Goal: Task Accomplishment & Management: Manage account settings

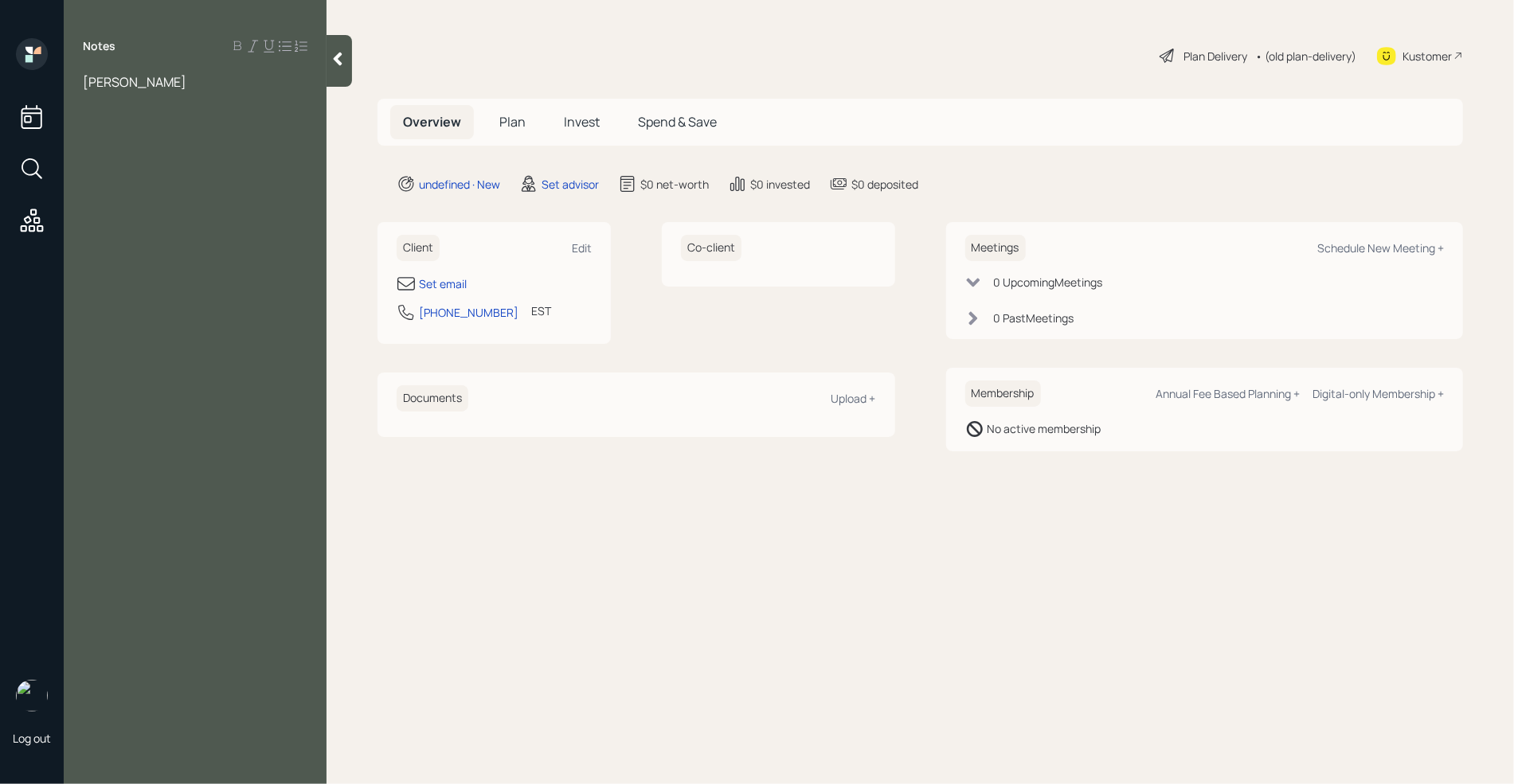
click at [161, 83] on span "[PERSON_NAME]" at bounding box center [135, 82] width 104 height 18
click at [259, 106] on div "Notes [PERSON_NAME]" at bounding box center [195, 402] width 263 height 727
click at [229, 77] on div "bernadette pizzardi" at bounding box center [195, 82] width 225 height 18
click at [139, 135] on div at bounding box center [195, 135] width 225 height 18
click at [210, 166] on div "Inheritance - 100k" at bounding box center [195, 169] width 225 height 18
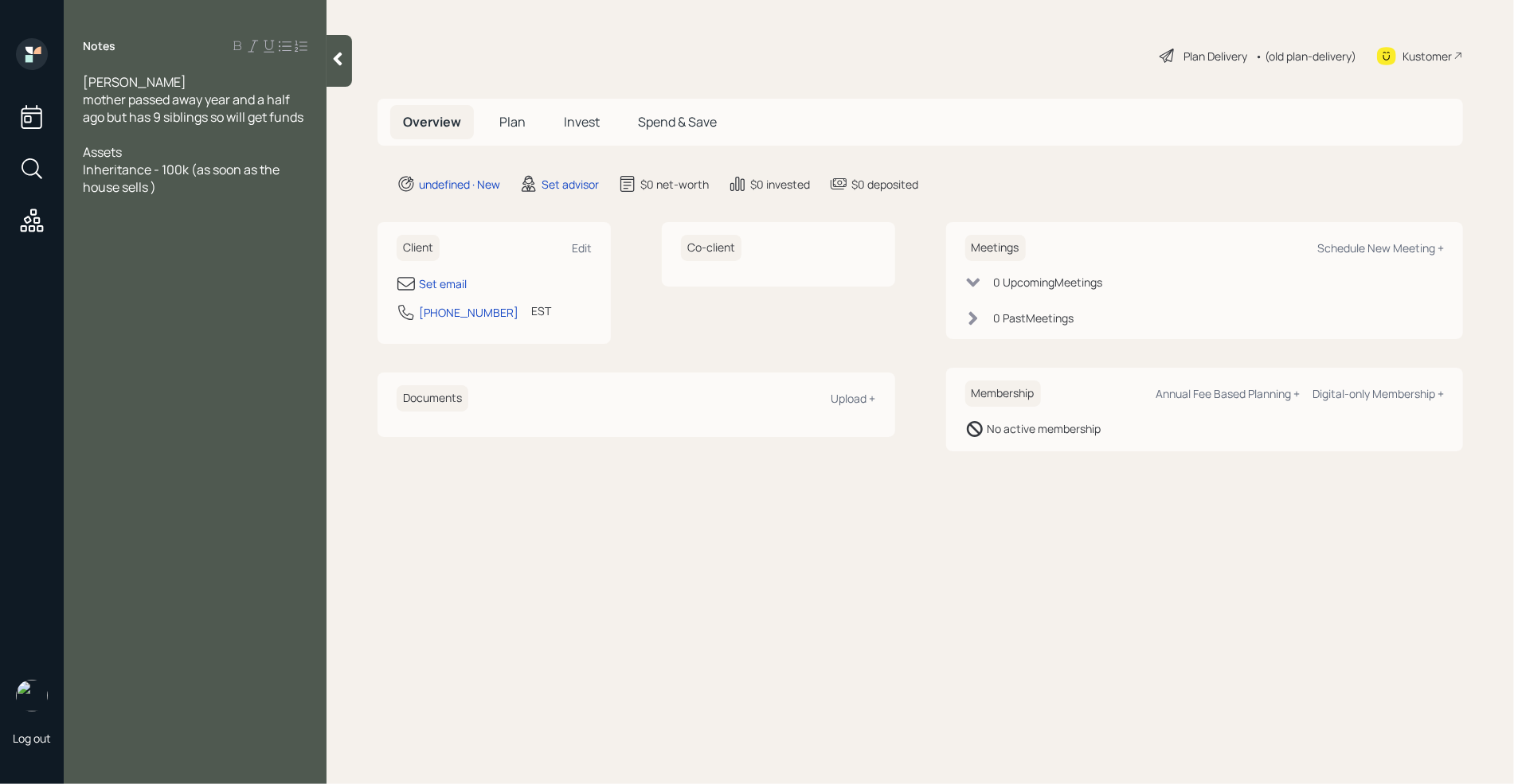
click at [152, 190] on span "Inheritance - 100k (as soon as the house sells )" at bounding box center [182, 178] width 199 height 35
click at [193, 193] on div "Inheritance - 100k (as soon as the house sells)" at bounding box center [195, 178] width 225 height 35
click at [126, 207] on div at bounding box center [195, 204] width 225 height 18
click at [225, 206] on div "Retirement account" at bounding box center [195, 204] width 225 height 18
click at [209, 209] on span "Retirement account- (current employer)" at bounding box center [171, 213] width 178 height 35
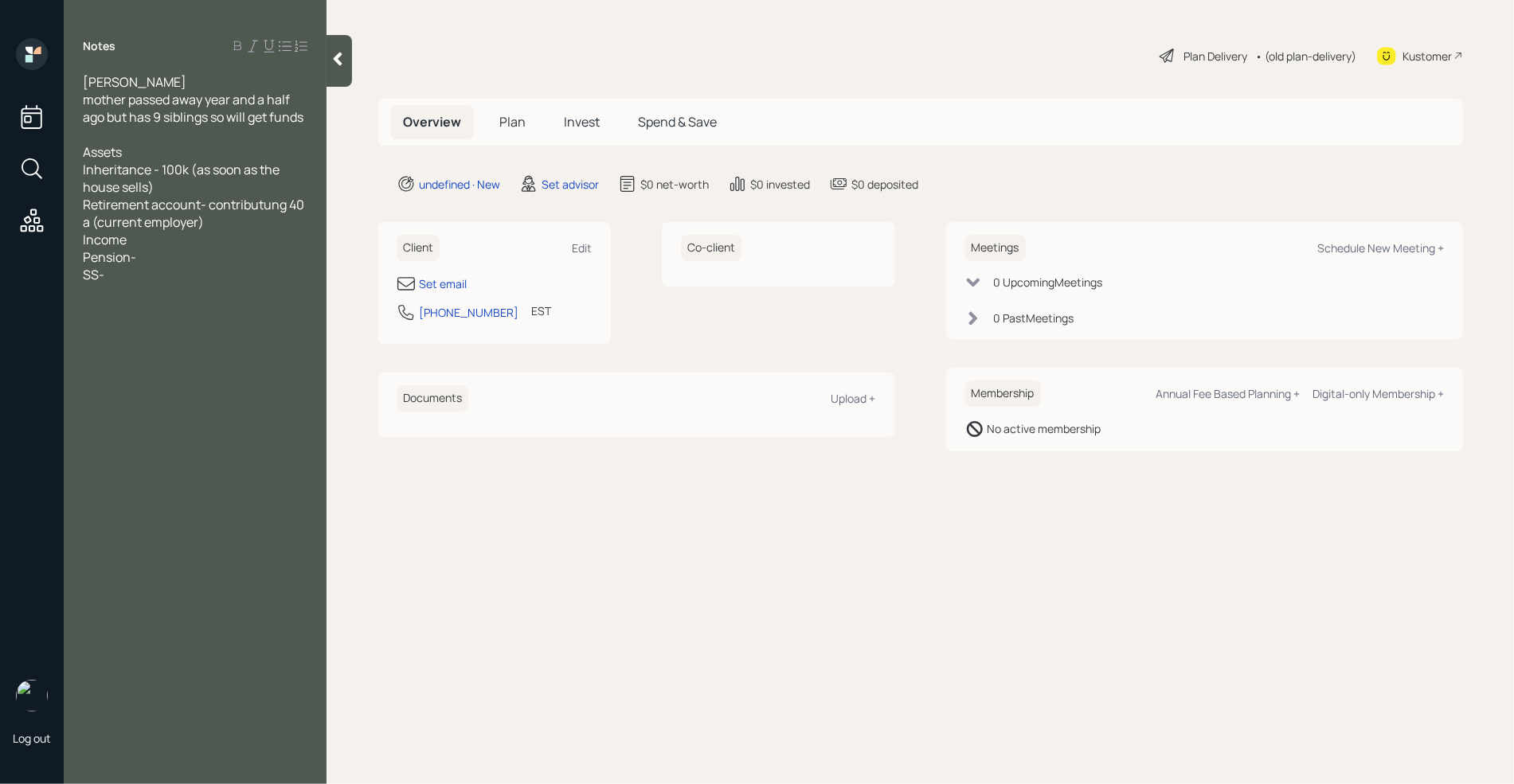
click at [308, 209] on div "Retirement account- contributung 40 a (current employer)" at bounding box center [195, 213] width 225 height 35
click at [121, 218] on span "Retirement account- contributung 400 a (current employer)" at bounding box center [185, 213] width 206 height 35
click at [176, 245] on div "Retirement account- contributung 400 a moneth past 16 years (current employer)" at bounding box center [195, 222] width 225 height 53
click at [439, 280] on div "Set email" at bounding box center [443, 284] width 48 height 17
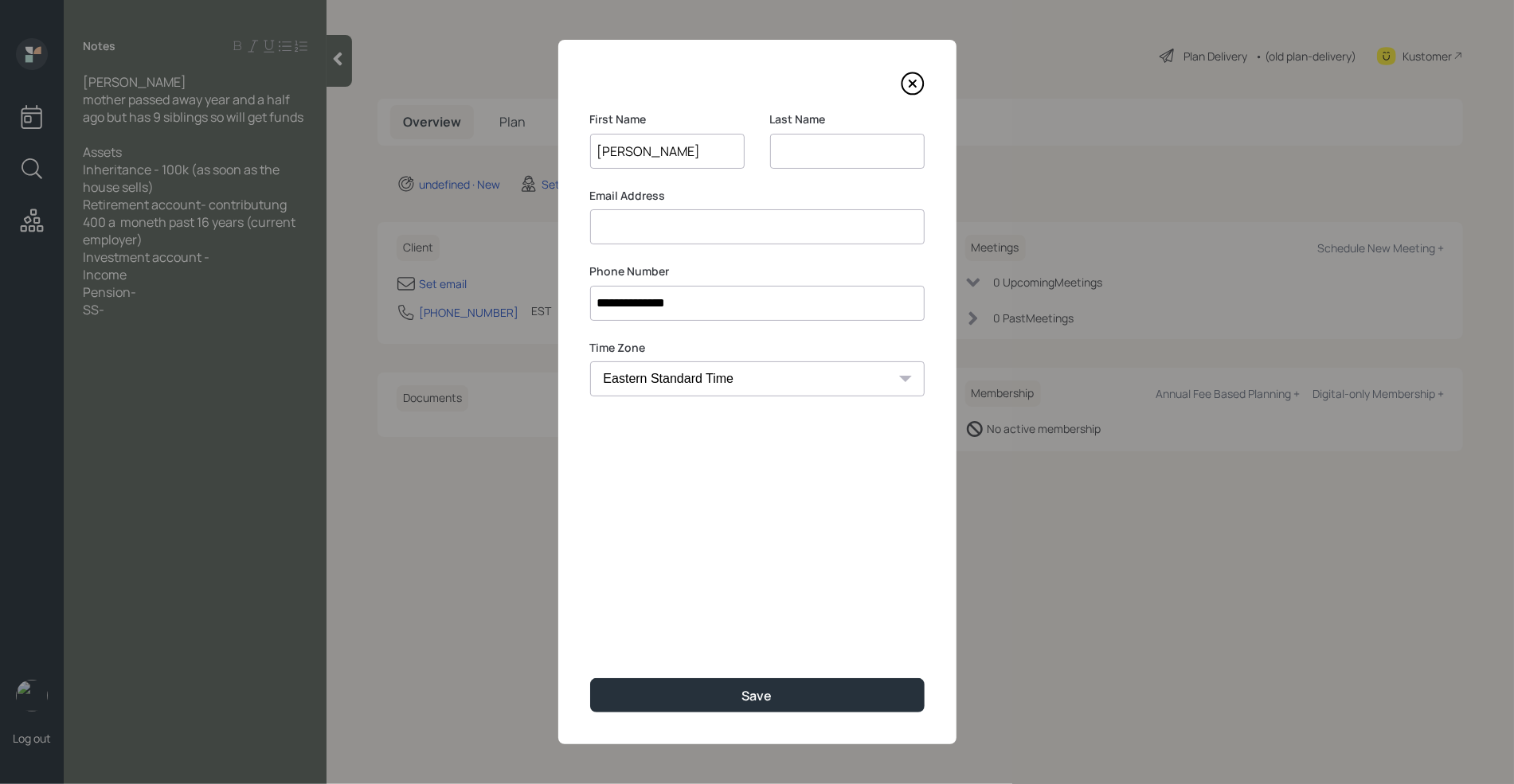
type input "bernadette"
click at [798, 145] on input at bounding box center [847, 151] width 154 height 35
click at [792, 152] on input "pizardi" at bounding box center [847, 151] width 154 height 35
type input "pizzardi"
click at [676, 236] on input at bounding box center [757, 226] width 334 height 35
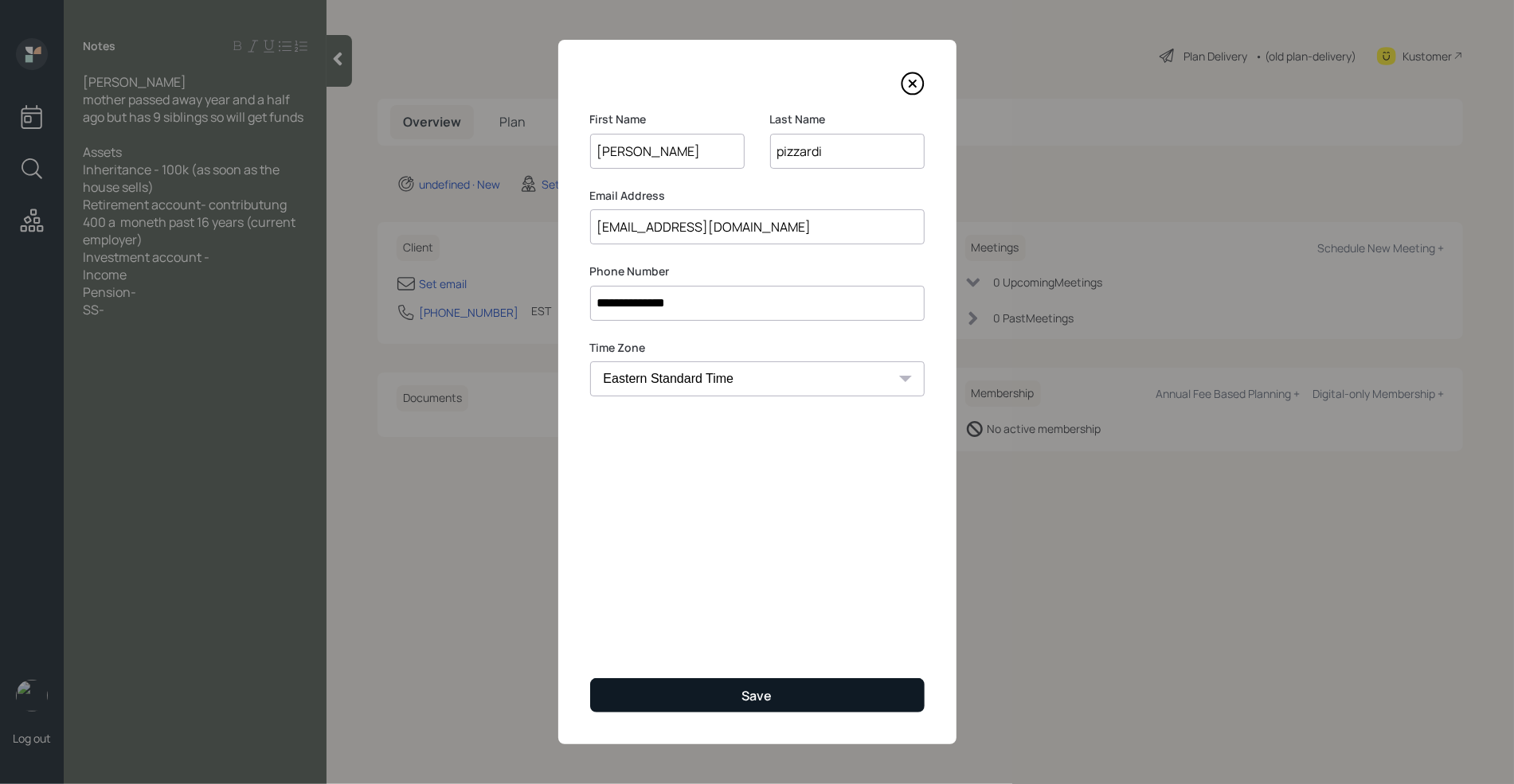
type input "pizzardifb@gmail.com"
click at [765, 696] on div "Save" at bounding box center [757, 696] width 30 height 18
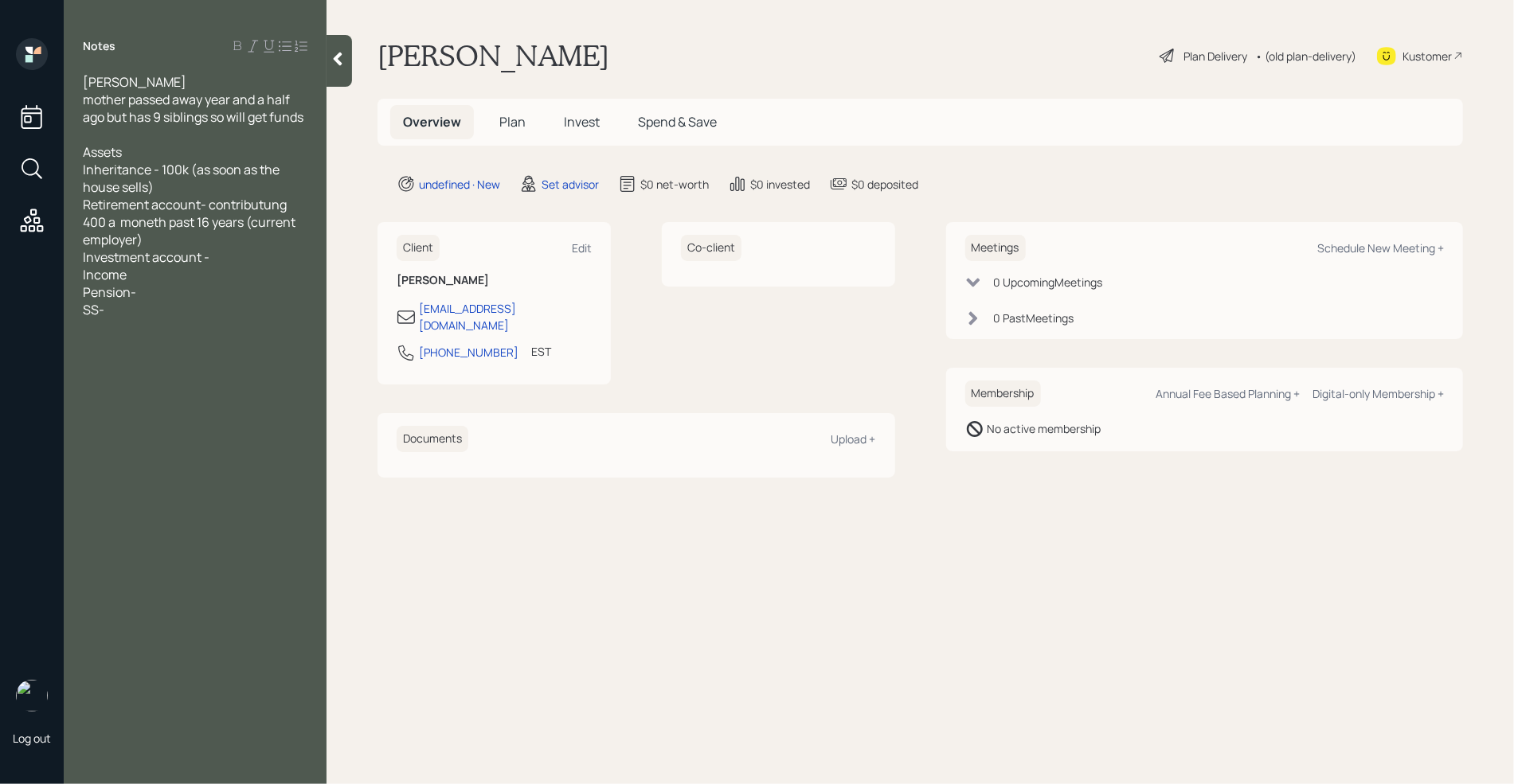
click at [338, 60] on icon at bounding box center [337, 59] width 8 height 13
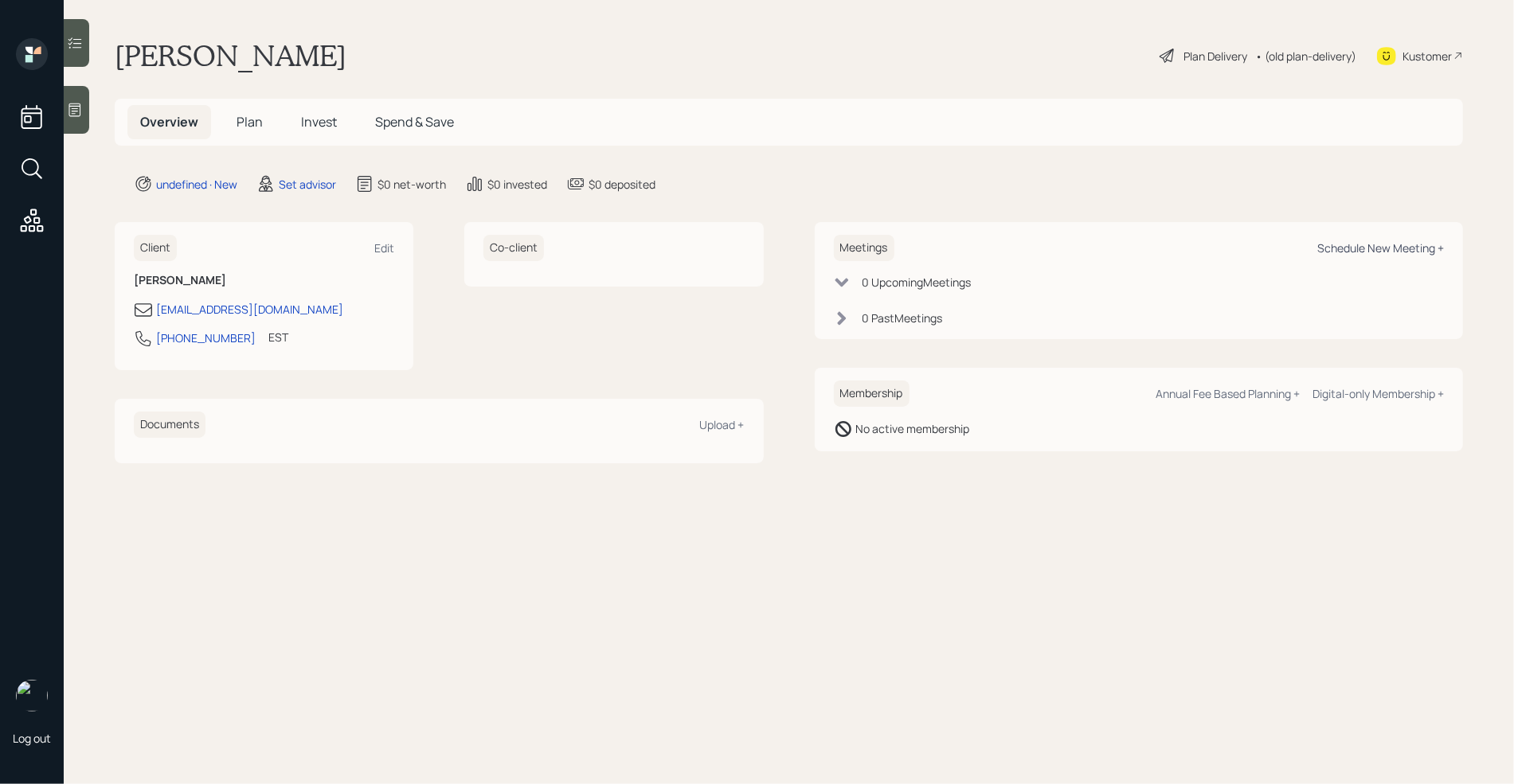
click at [1386, 250] on div "Schedule New Meeting +" at bounding box center [1380, 248] width 126 height 15
select select "round-robin"
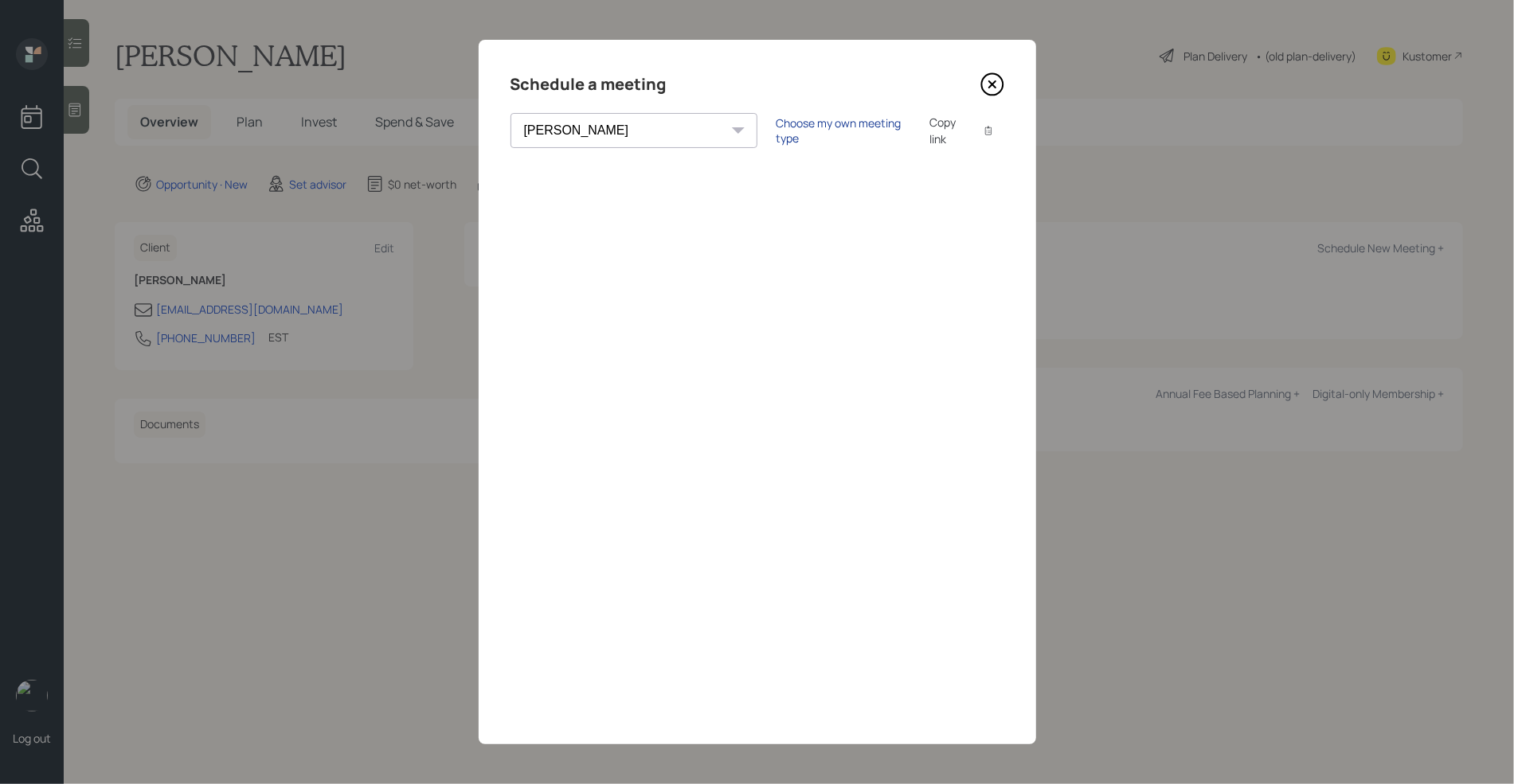
click at [777, 134] on div "Choose my own meeting type" at bounding box center [844, 131] width 134 height 30
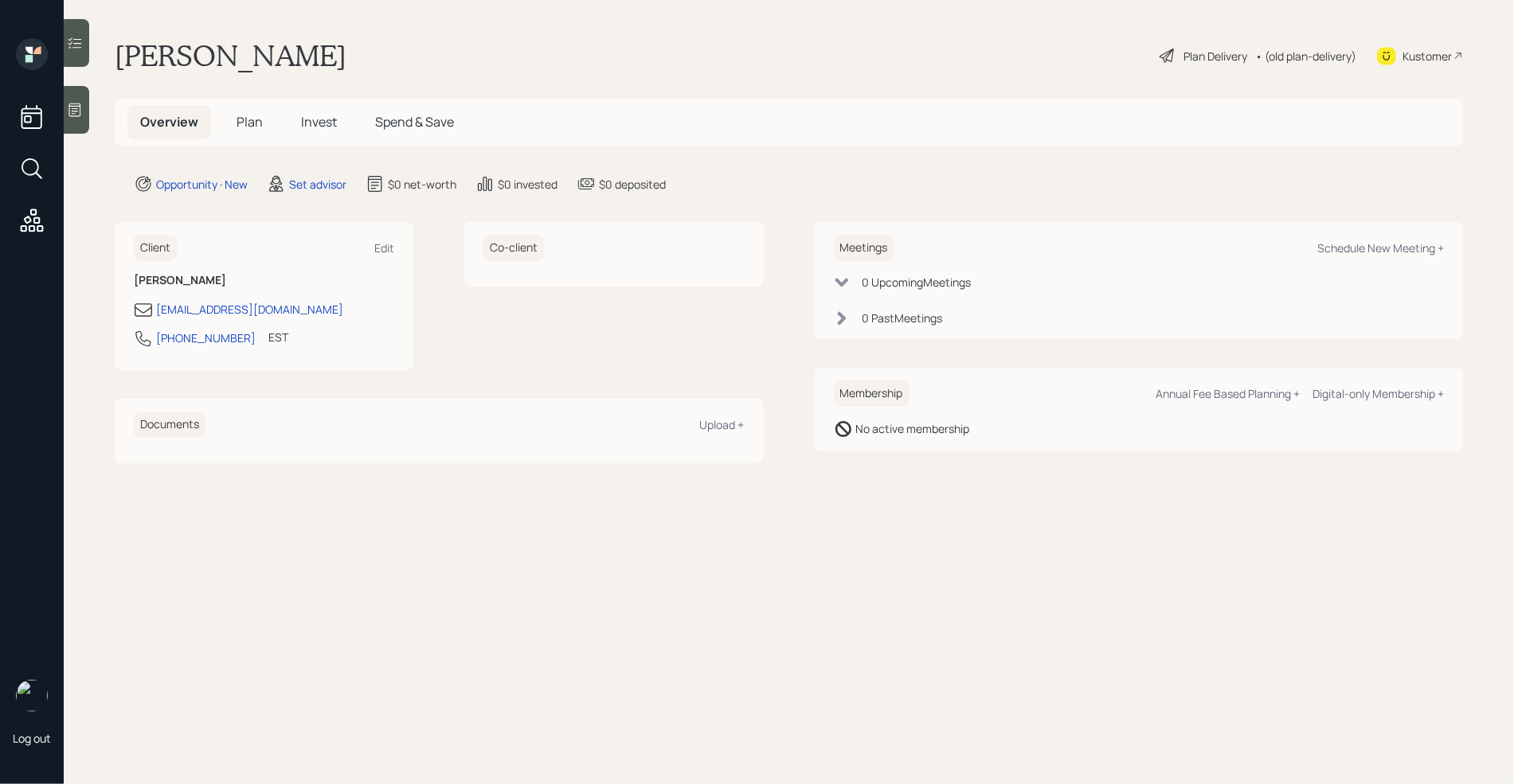
click at [76, 104] on icon at bounding box center [74, 109] width 16 height 16
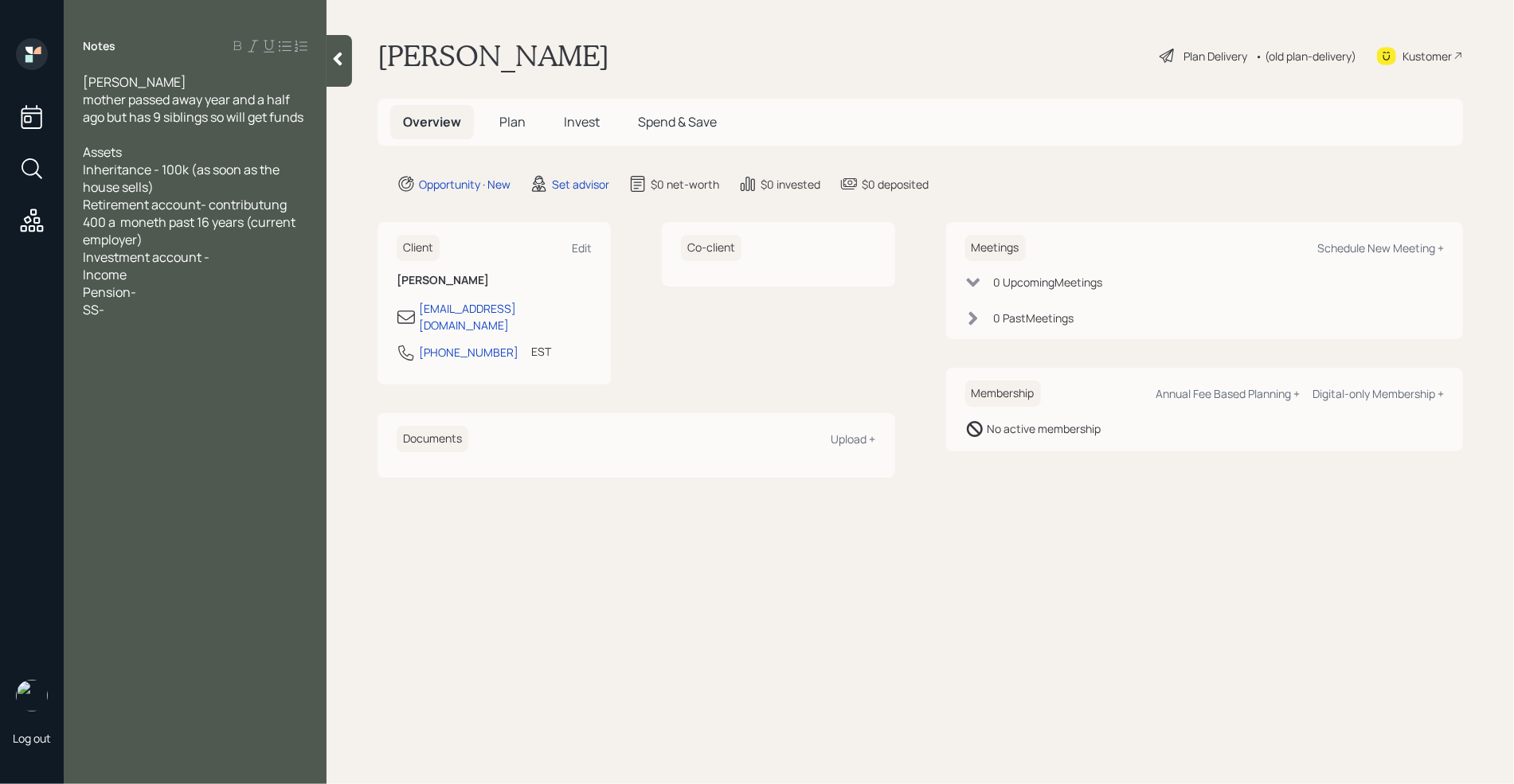
click at [244, 360] on div "Notes bernadette pizzardi mother passed away year and a half ago but has 9 sibl…" at bounding box center [195, 402] width 263 height 727
